Goal: Task Accomplishment & Management: Complete application form

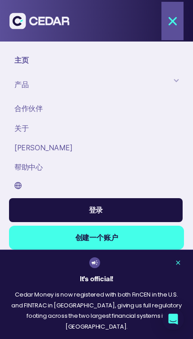
click at [34, 56] on div "主页" at bounding box center [97, 60] width 167 height 10
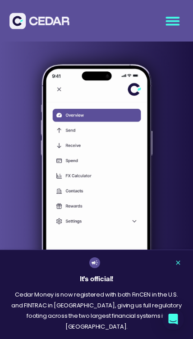
click at [182, 309] on section "介绍 Cedar Money 应用程序！ Cedar Money 应用程序现已可在苹果 App Store 和 Google Play Store 上下载！ …" at bounding box center [96, 92] width 193 height 481
click at [21, 21] on img at bounding box center [39, 21] width 60 height 17
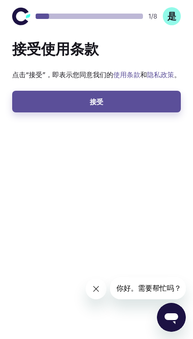
click at [115, 107] on button "接受" at bounding box center [96, 102] width 169 height 22
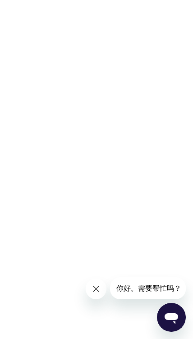
click at [95, 285] on icon "关闭来自公司的消息" at bounding box center [96, 289] width 8 height 8
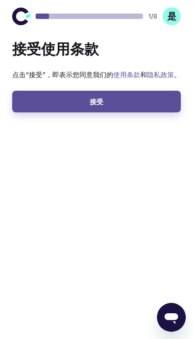
click at [111, 102] on button "接受" at bounding box center [96, 102] width 169 height 22
